Goal: Browse casually

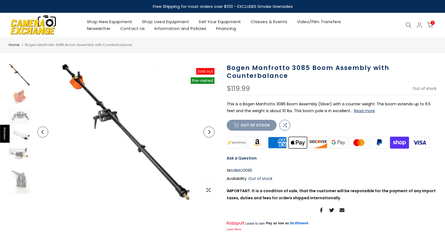
click at [22, 135] on img at bounding box center [20, 135] width 22 height 16
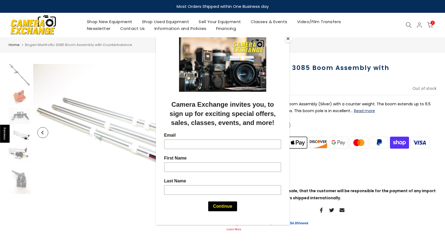
click at [24, 180] on div at bounding box center [222, 124] width 445 height 248
click at [42, 134] on div at bounding box center [222, 124] width 445 height 248
click at [291, 40] on button "Close" at bounding box center [288, 39] width 8 height 8
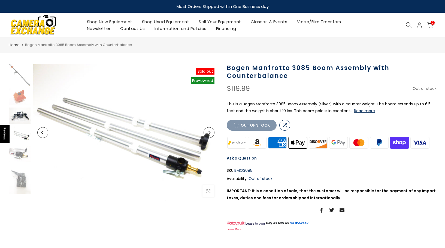
click at [25, 118] on img at bounding box center [20, 116] width 22 height 16
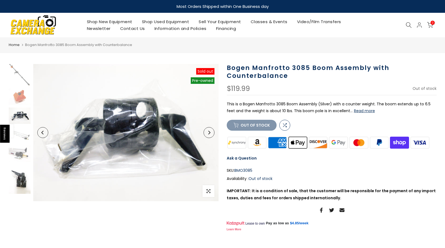
click at [24, 182] on img at bounding box center [20, 179] width 22 height 29
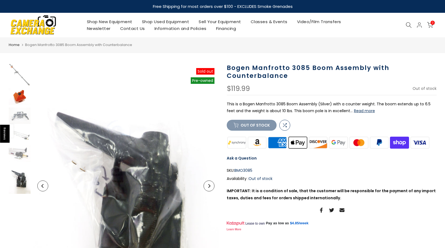
click at [20, 98] on img at bounding box center [20, 97] width 22 height 16
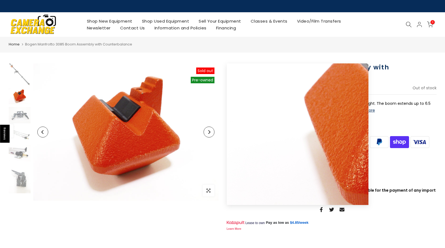
click at [46, 135] on button "Previous" at bounding box center [42, 132] width 11 height 11
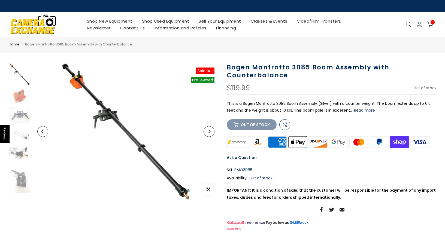
click at [210, 135] on button "Next" at bounding box center [209, 131] width 11 height 11
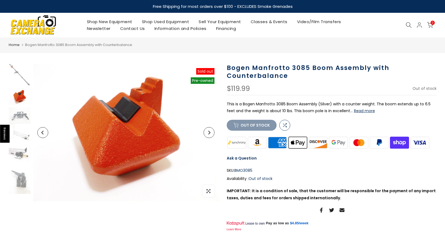
click at [43, 134] on icon "Previous" at bounding box center [43, 133] width 4 height 4
